Goal: Navigation & Orientation: Find specific page/section

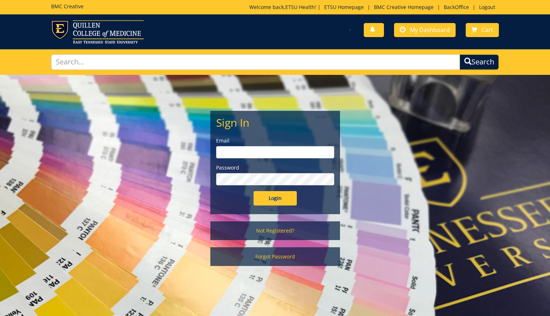
type input "[EMAIL_ADDRESS][DOMAIN_NAME]"
click at [267, 199] on input "Login" at bounding box center [275, 198] width 43 height 14
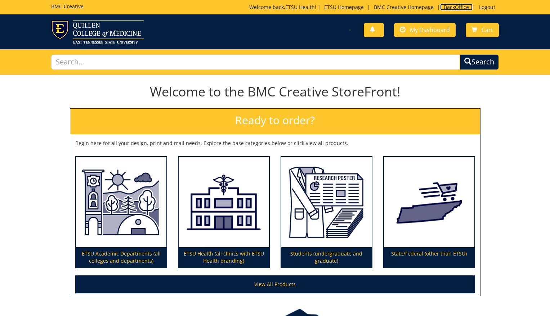
click at [464, 8] on link "BackOffice" at bounding box center [456, 7] width 32 height 7
